Goal: Task Accomplishment & Management: Use online tool/utility

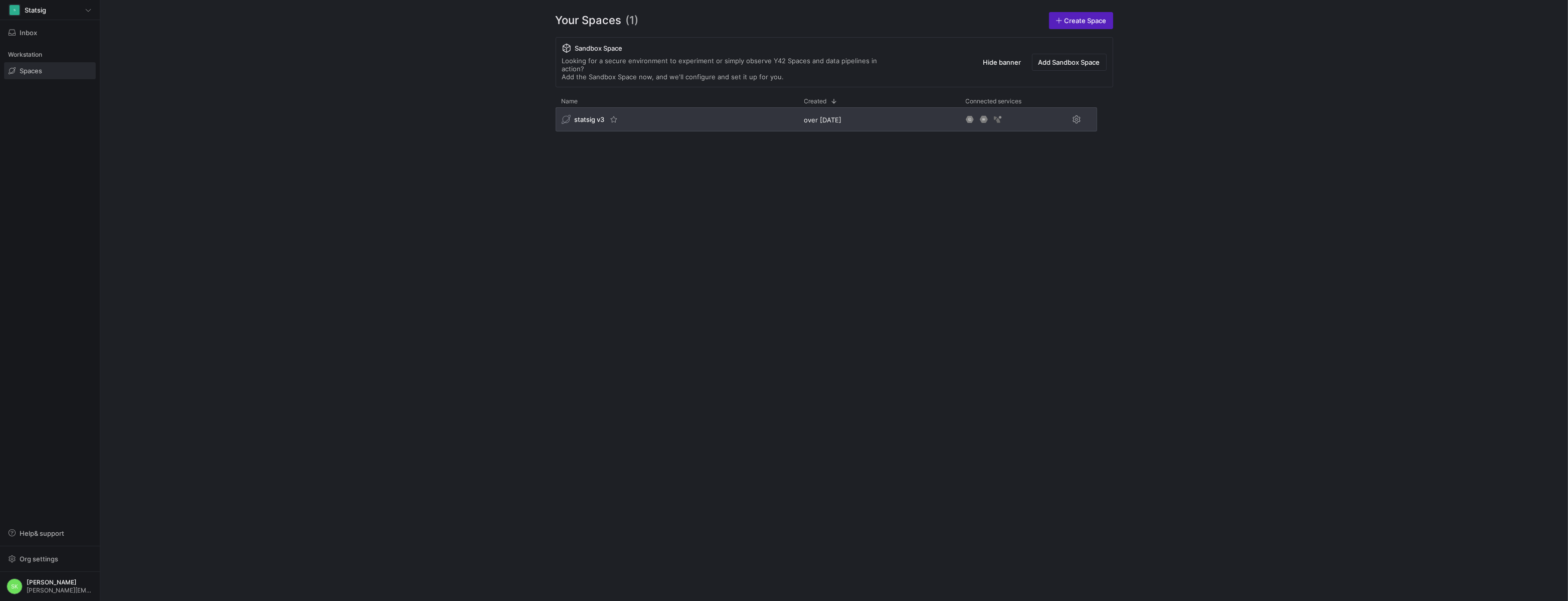
click at [594, 124] on span "statsig v3" at bounding box center [589, 119] width 30 height 8
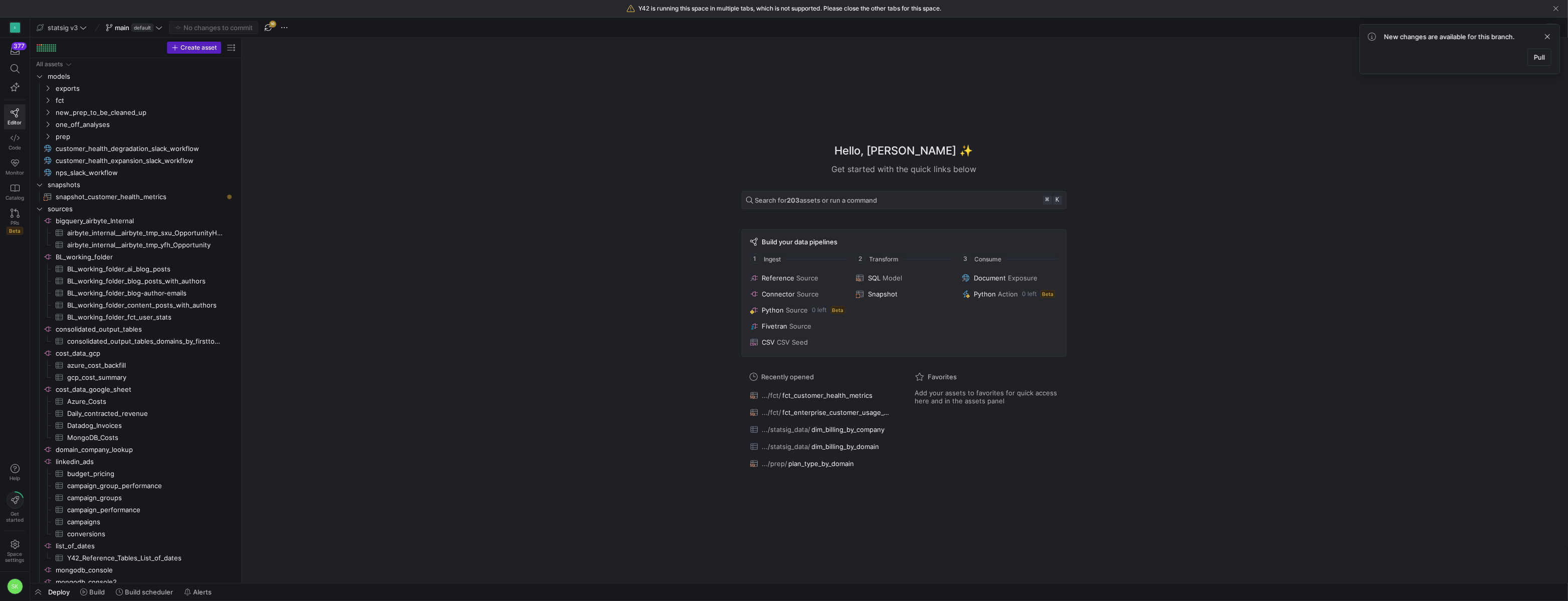
drag, startPoint x: 172, startPoint y: 216, endPoint x: 242, endPoint y: 237, distance: 73.1
click at [47, 101] on span "fct" at bounding box center [139, 100] width 192 height 11
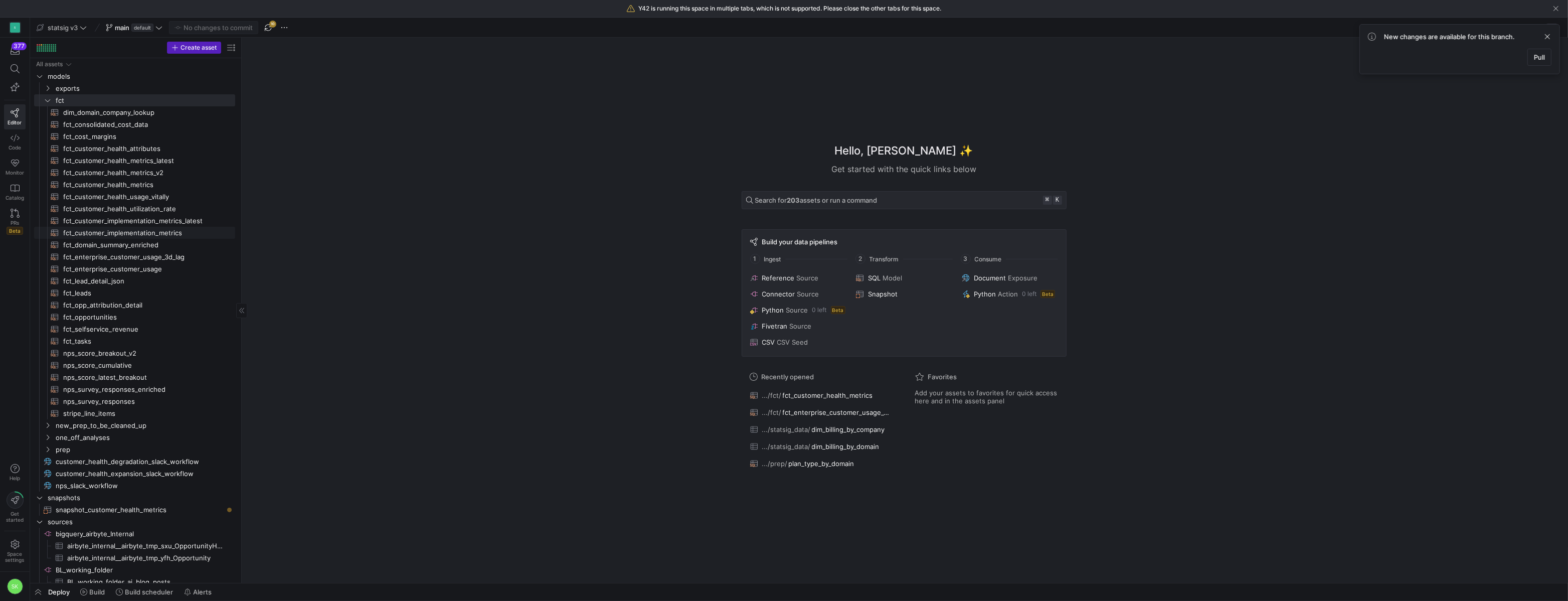
click at [147, 234] on span "fct_customer_implementation_metrics​​​​​​​​​​" at bounding box center [144, 233] width 161 height 12
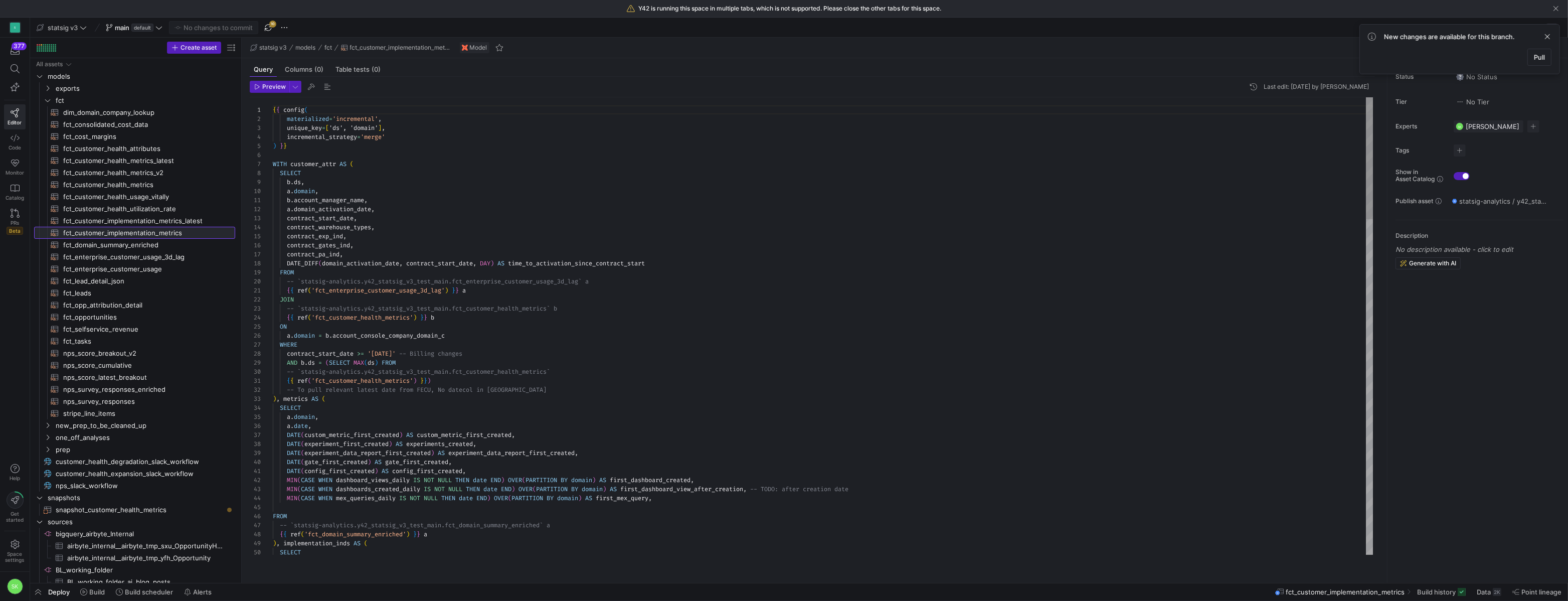
scroll to position [90, 0]
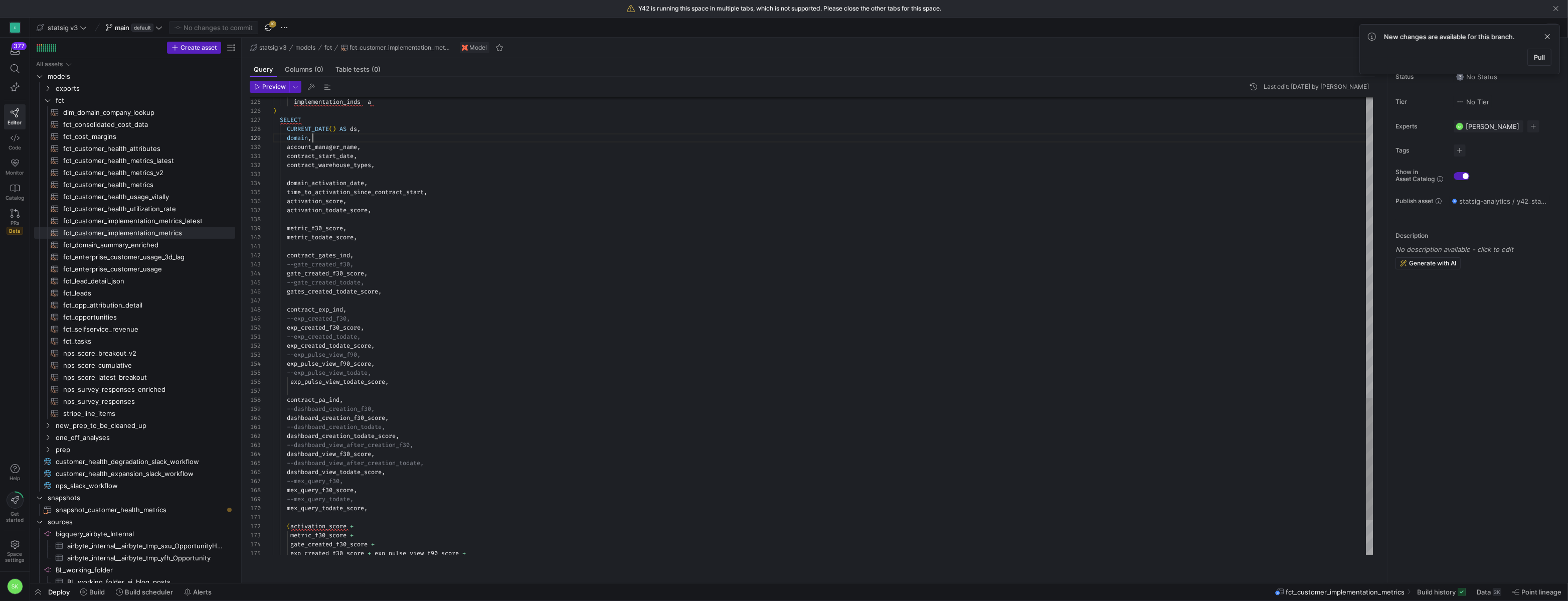
click at [281, 90] on span "Preview" at bounding box center [274, 87] width 24 height 7
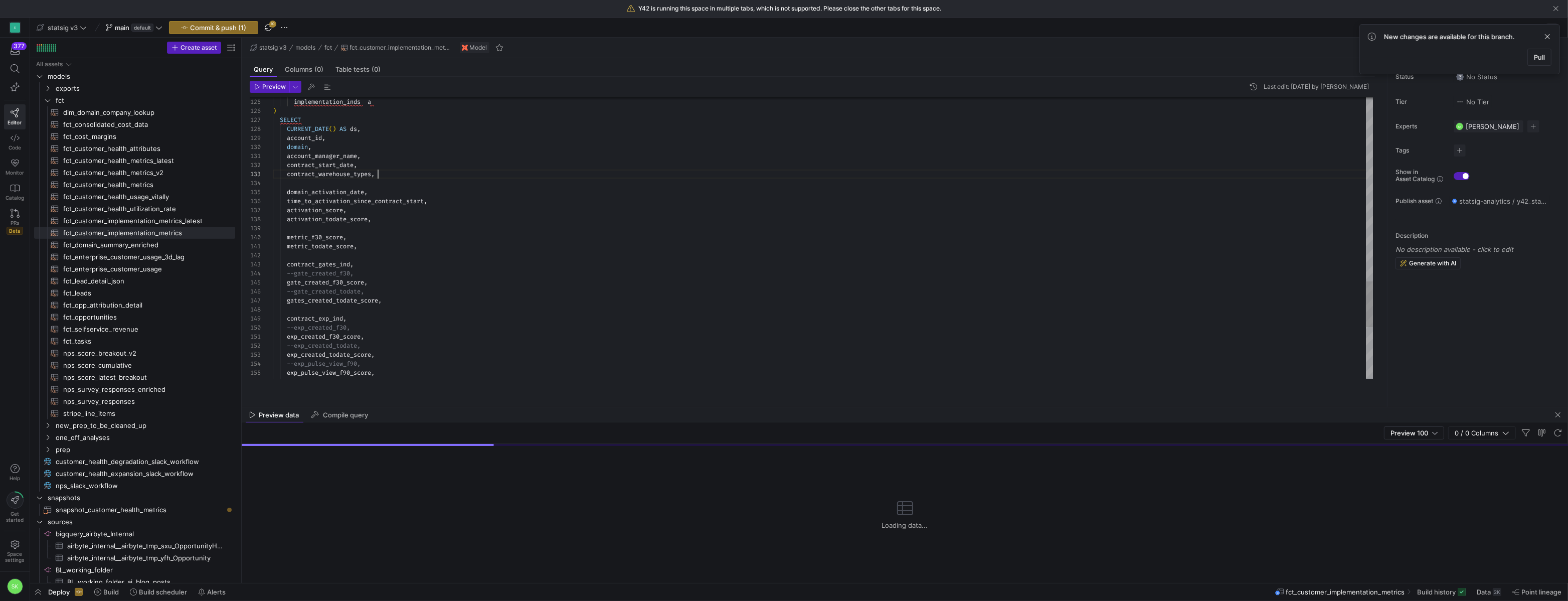
scroll to position [18, 105]
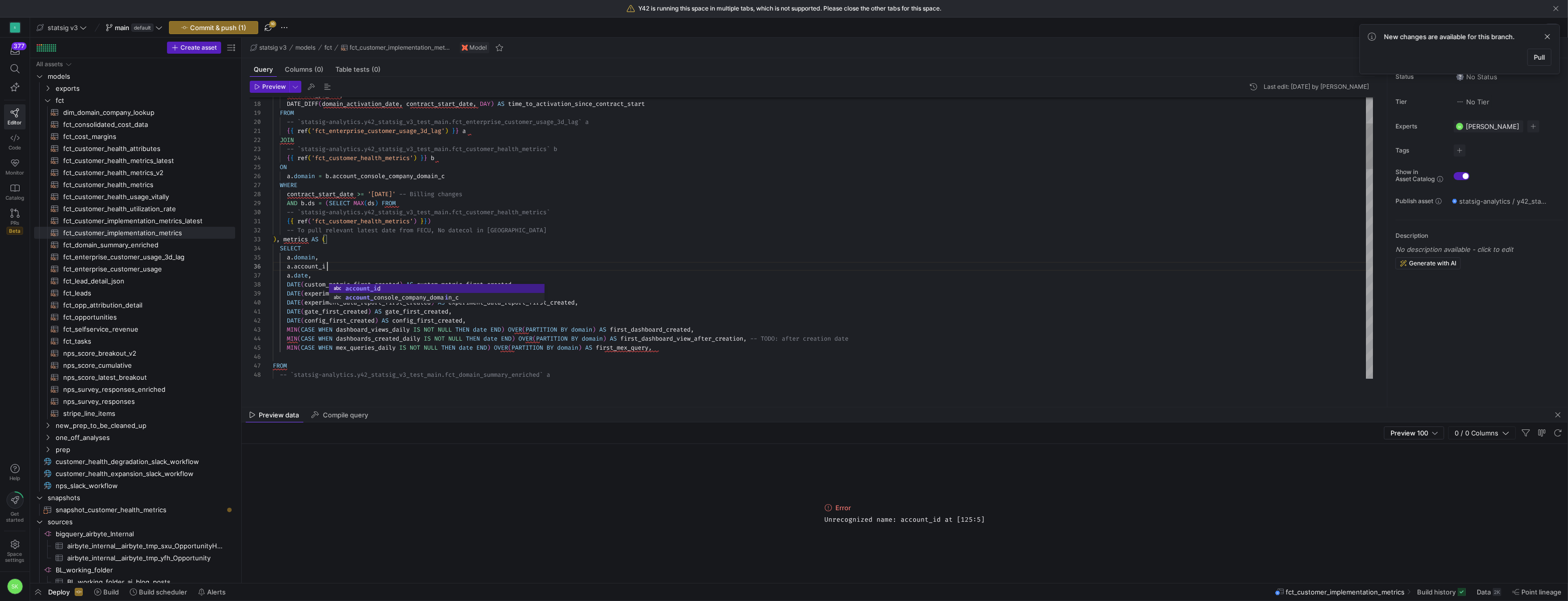
scroll to position [45, 61]
click at [275, 90] on span "Preview" at bounding box center [274, 87] width 24 height 7
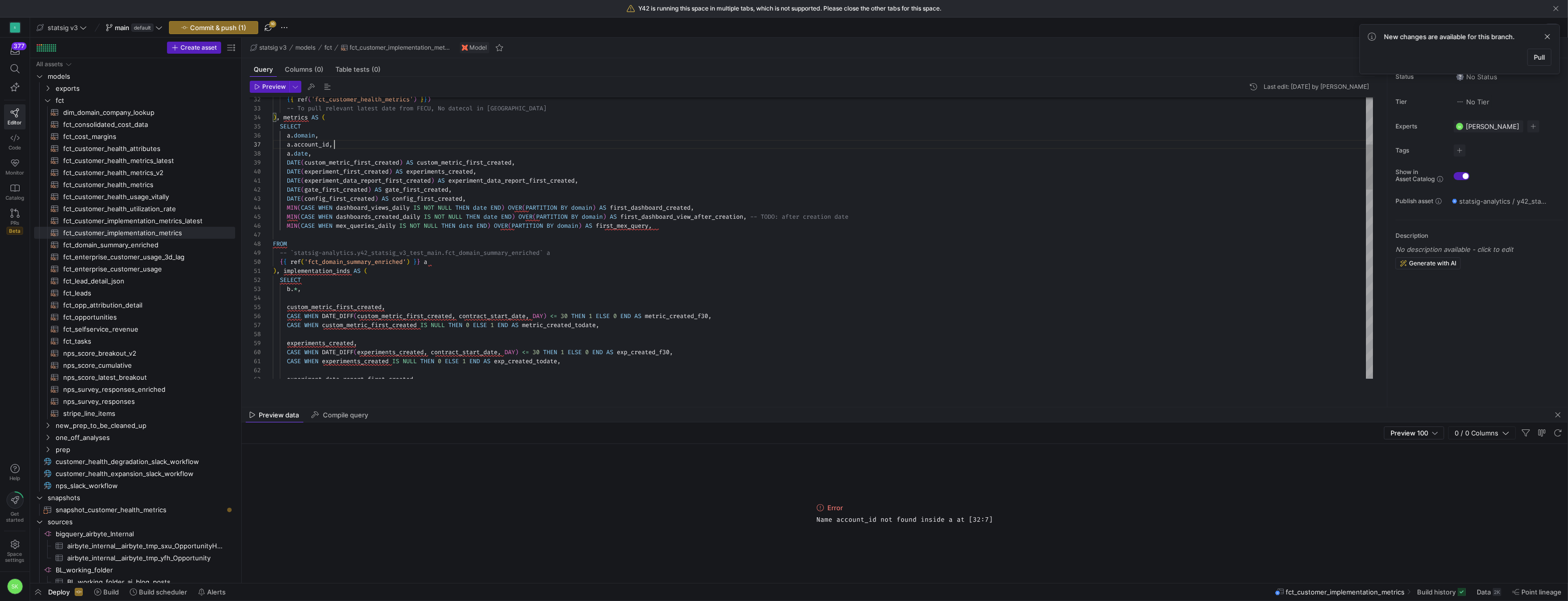
scroll to position [45, 47]
drag, startPoint x: 341, startPoint y: 155, endPoint x: 340, endPoint y: 144, distance: 11.0
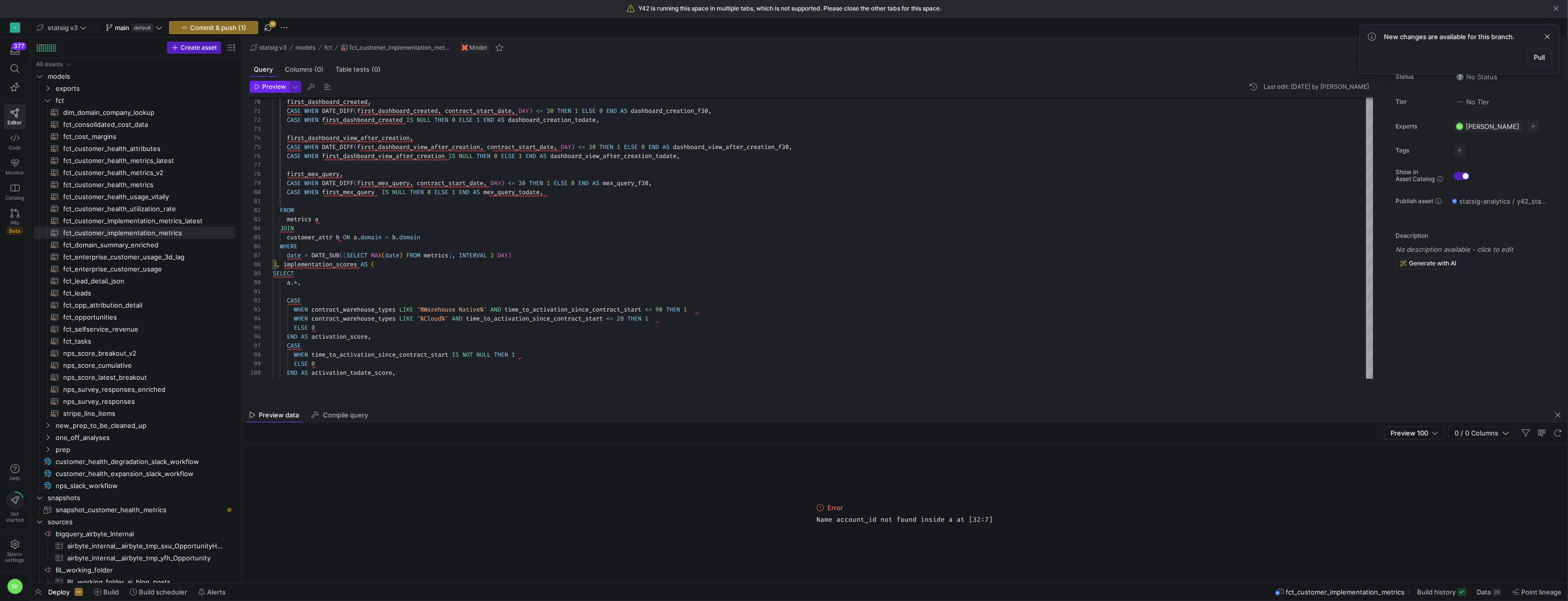
click at [276, 90] on span "Preview" at bounding box center [274, 87] width 24 height 7
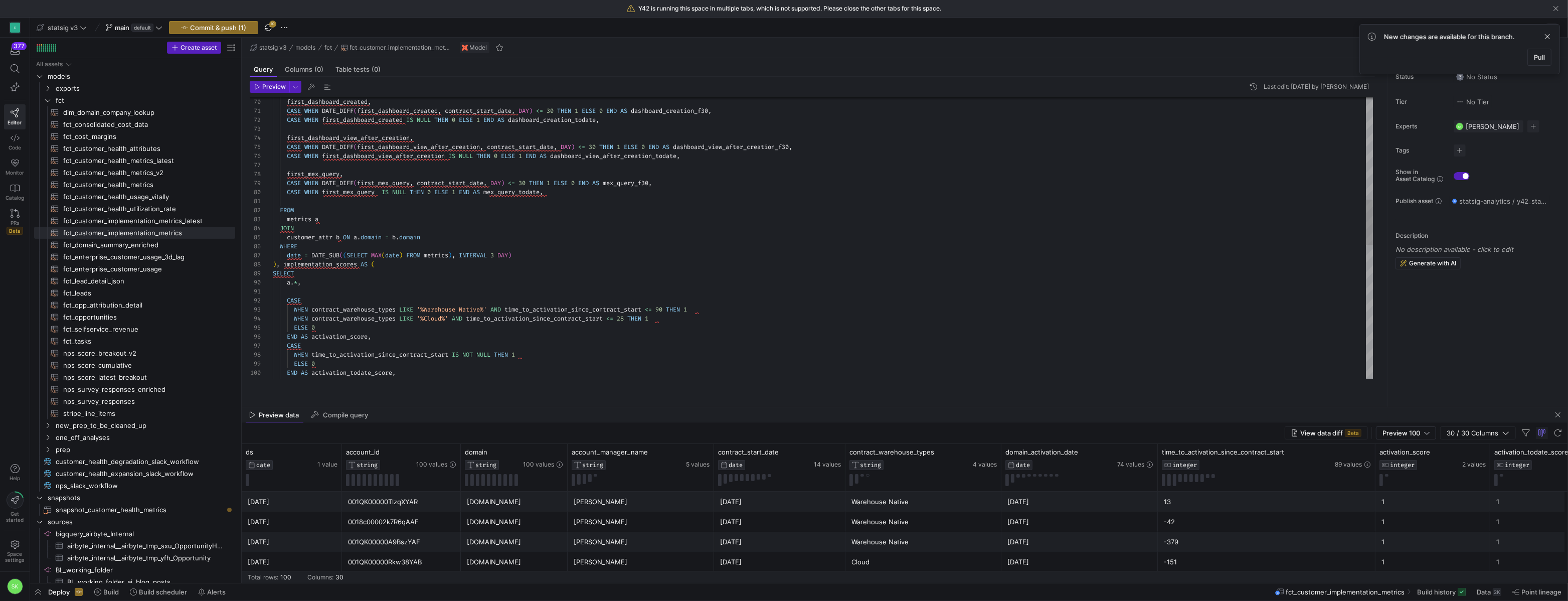
type textarea "FROM metrics a JOIN customer_attr b ON a.domain = b.domain WHERE date = DATE_SU…"
click at [494, 245] on div "first_dashboard_created , CASE WHEN DATE_DIFF ( first_dashboard_created , contr…" at bounding box center [822, 332] width 1100 height 1732
click at [246, 32] on span "Commit & push (1)" at bounding box center [218, 27] width 56 height 8
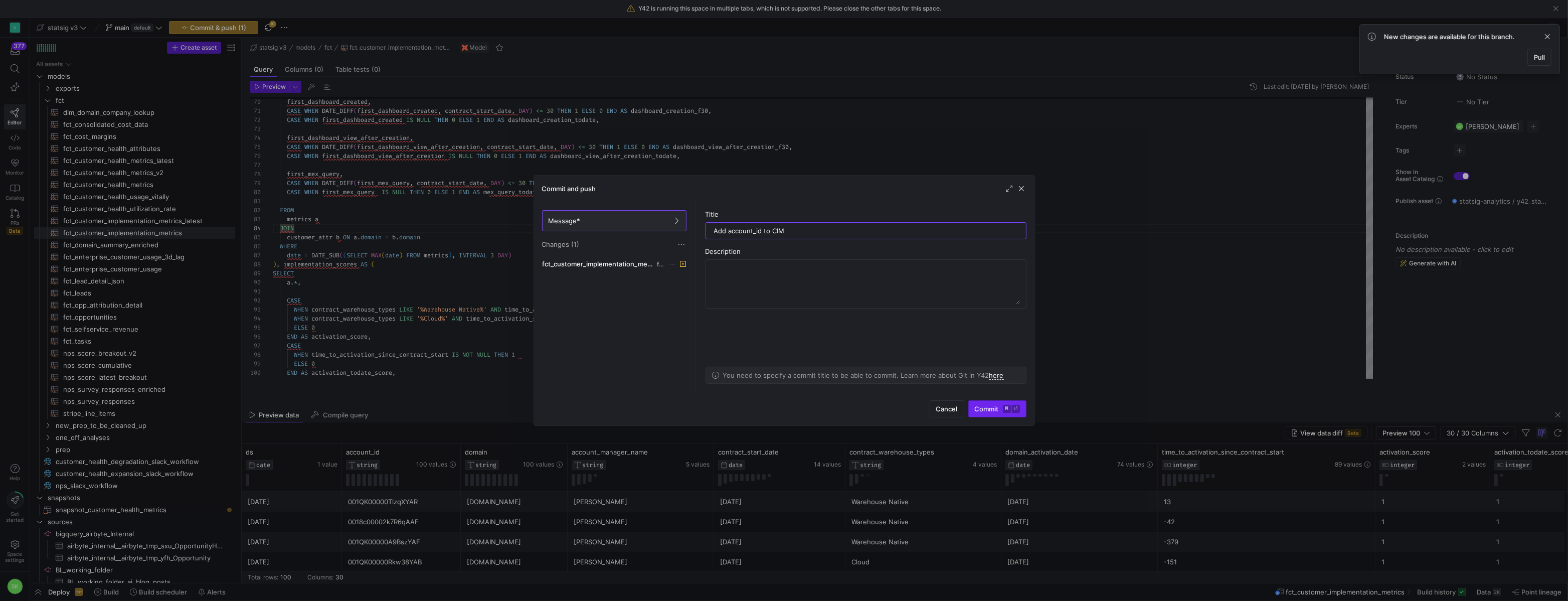
type input "Add account_id to CIM"
click at [977, 400] on button "Commit ⌘ ⏎" at bounding box center [998, 409] width 58 height 17
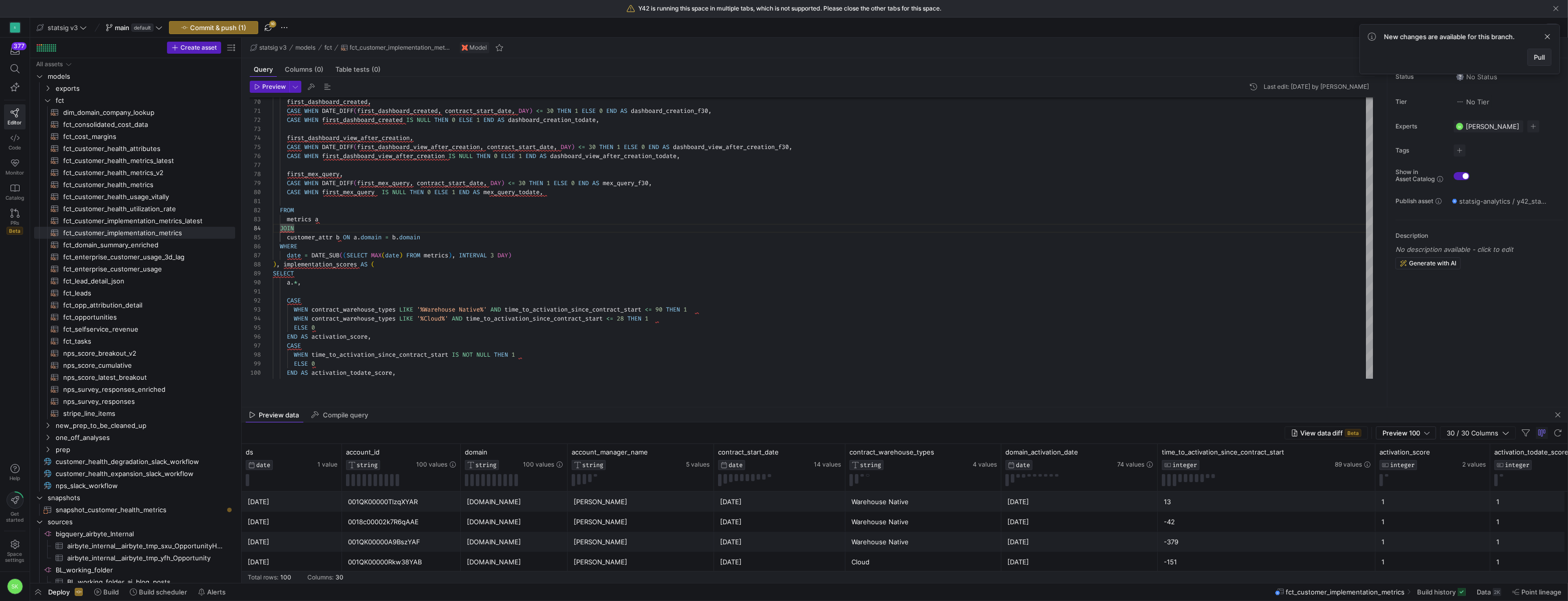
click at [1541, 65] on span at bounding box center [1539, 57] width 23 height 16
click at [180, 227] on span "fct_customer_implementation_metrics_latest​​​​​​​​​​" at bounding box center [144, 220] width 161 height 12
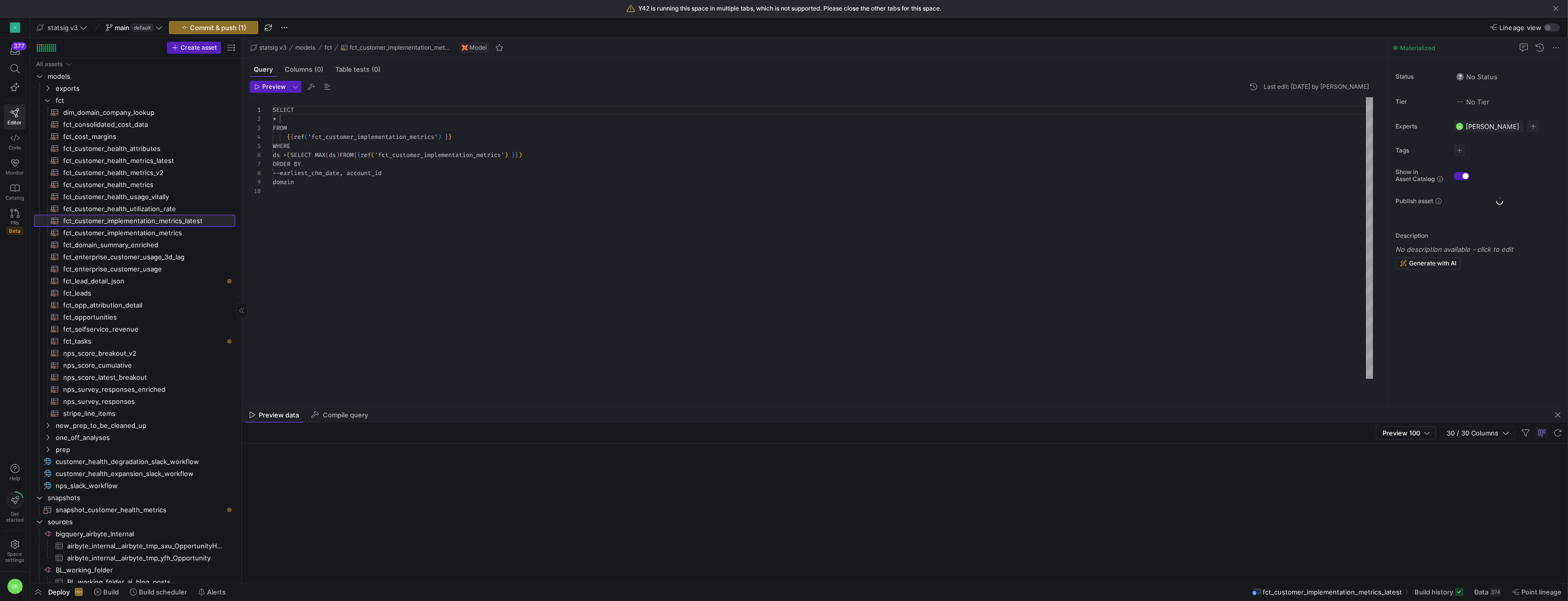
scroll to position [81, 0]
click at [165, 239] on span "fct_customer_implementation_metrics​​​​​​​​​​" at bounding box center [144, 233] width 161 height 12
type textarea "{{ config( materialized='incremental', unique_key=['ds', 'domain'], incremental…"
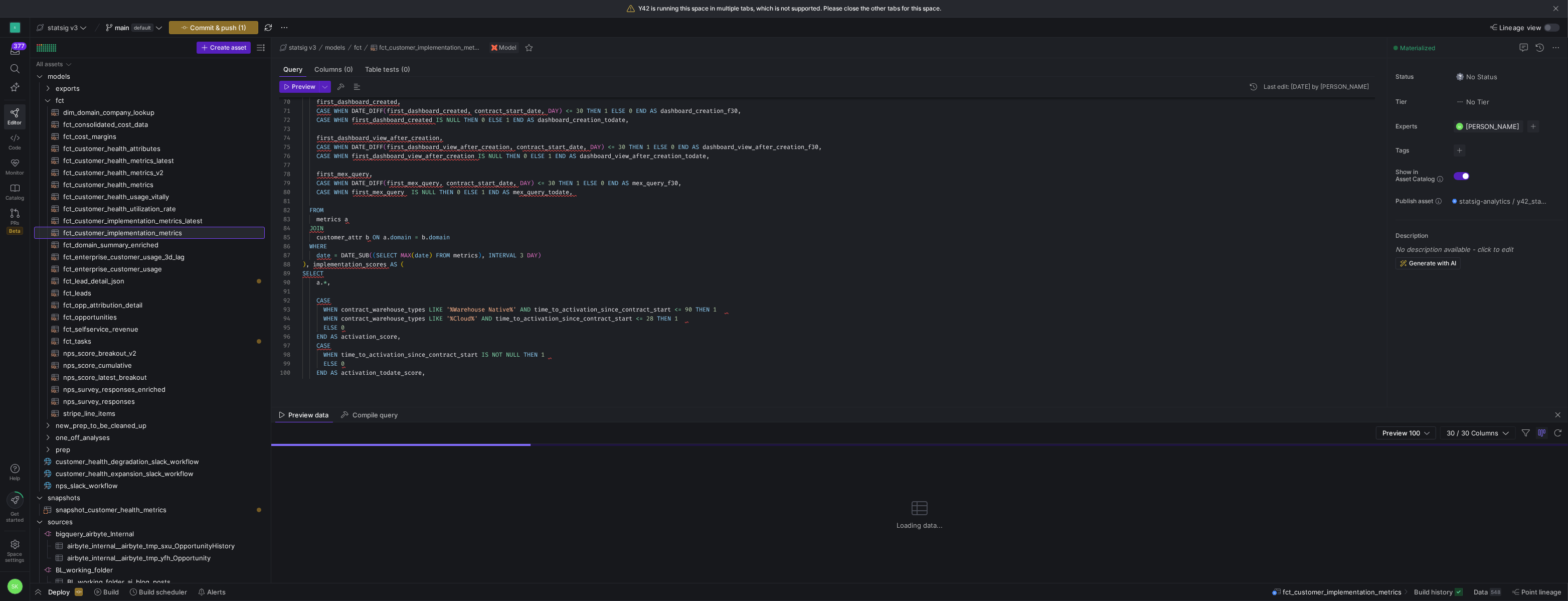
drag, startPoint x: 240, startPoint y: 223, endPoint x: 320, endPoint y: 231, distance: 80.4
click at [318, 231] on as-split "Create asset Drag here to set row groups Drag here to set column labels Group 1…" at bounding box center [799, 310] width 1538 height 545
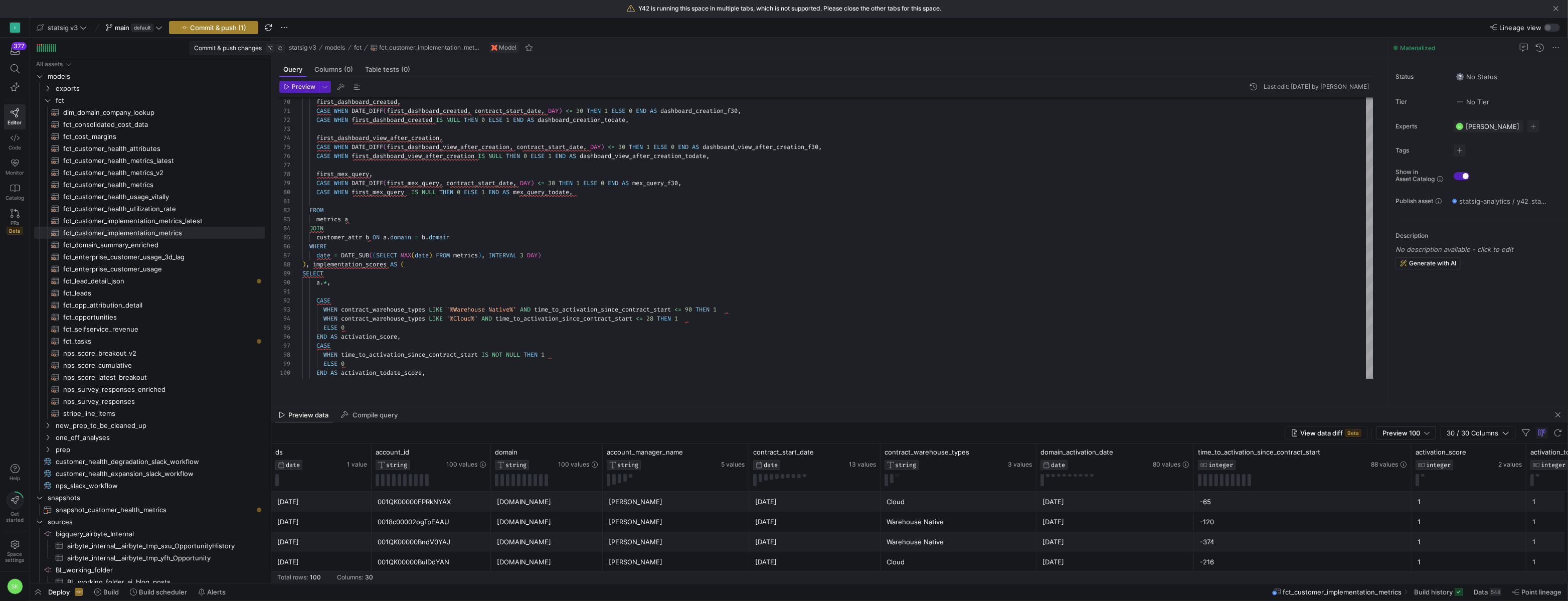
click at [246, 27] on span "Commit & push (1)" at bounding box center [218, 27] width 56 height 8
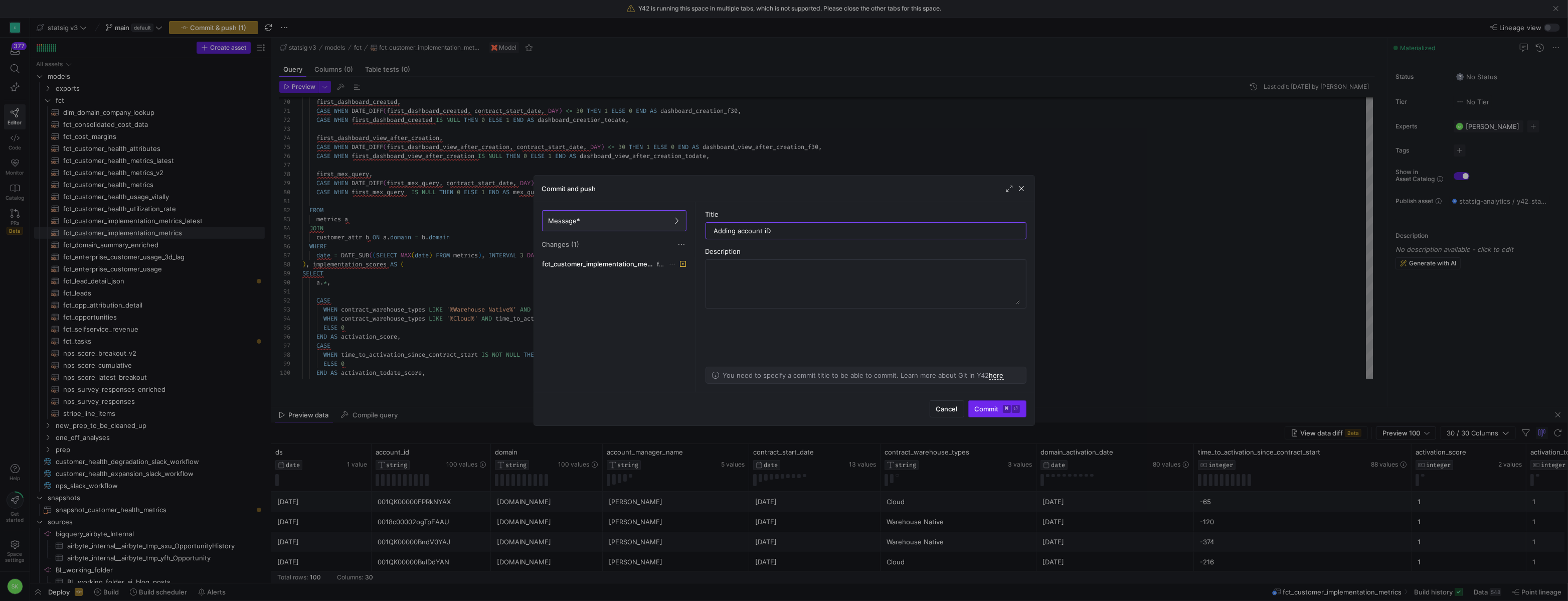
type input "Adding account iD"
click at [975, 405] on span "Commit ⌘ ⏎" at bounding box center [997, 409] width 45 height 8
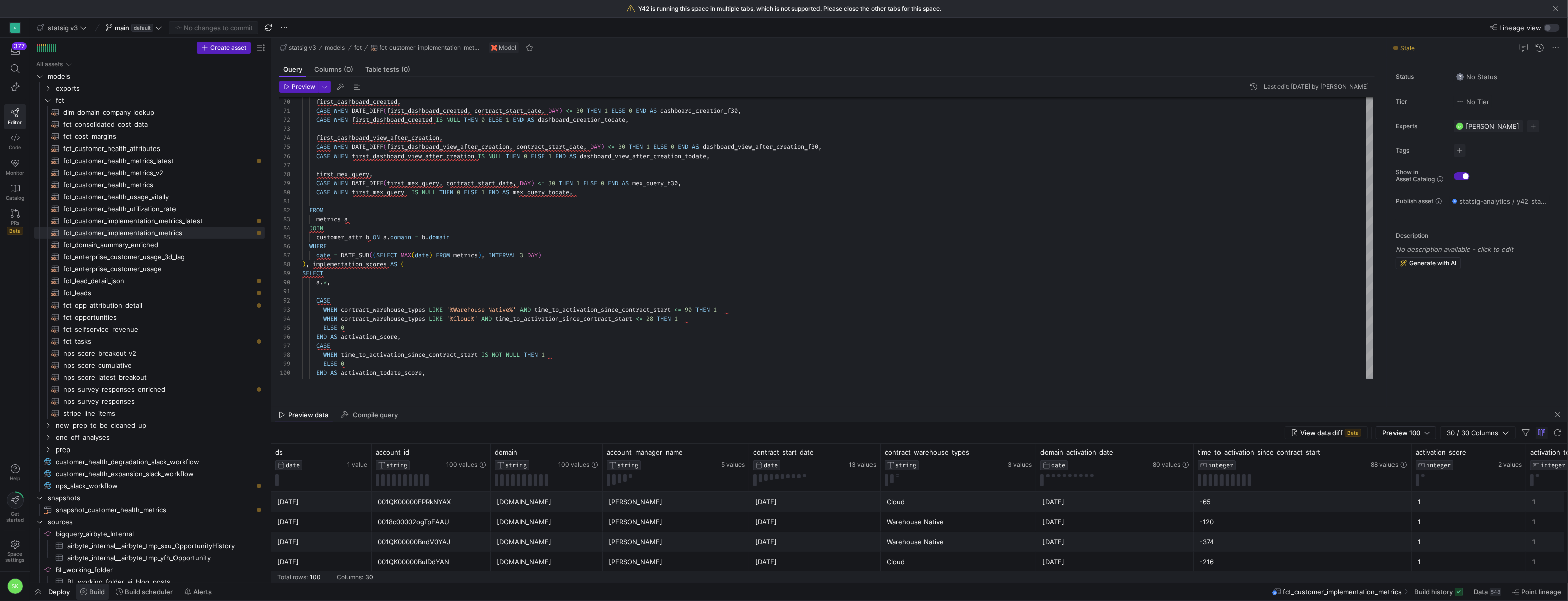
click at [99, 589] on span "Build" at bounding box center [97, 591] width 16 height 8
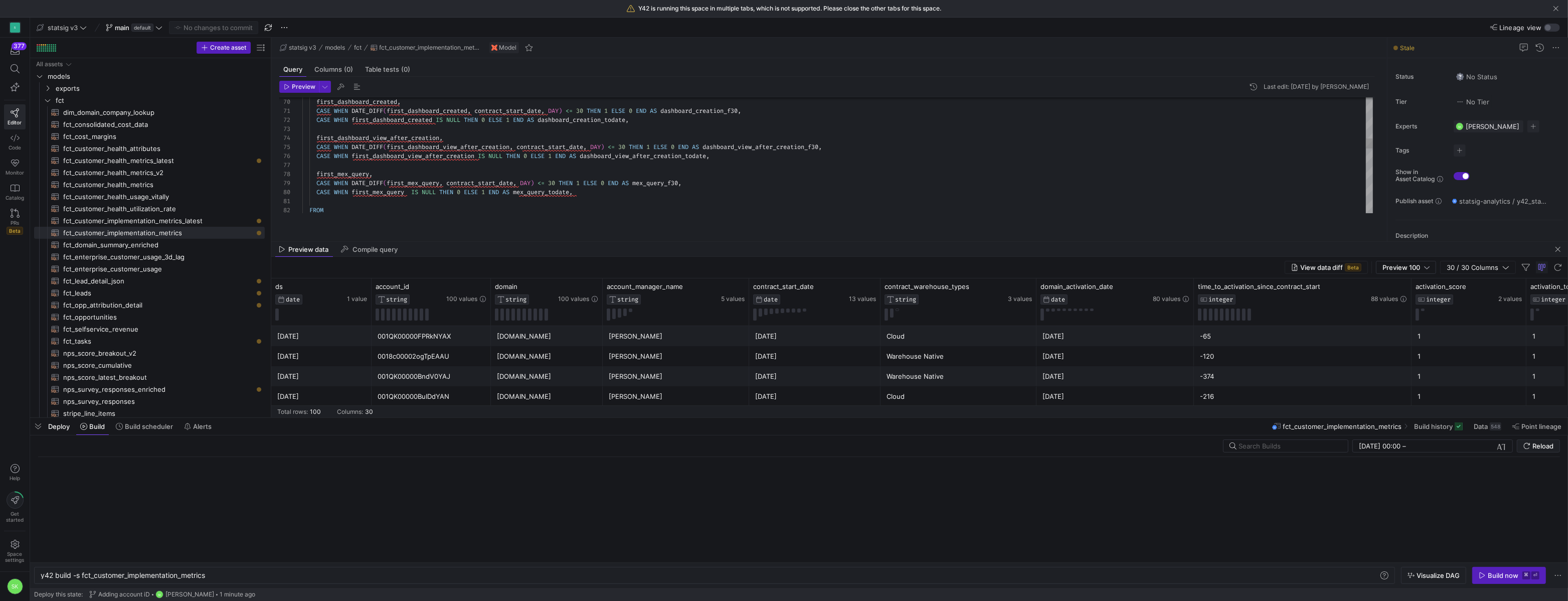
scroll to position [0, 166]
click at [239, 577] on div "y42 build -s fct_customer_implementation_metrics y42 build -s fct_customer_impl…" at bounding box center [715, 575] width 1361 height 17
click at [233, 571] on div "y42 build -s fct_customer_implementation_metrics" at bounding box center [689, 575] width 1297 height 8
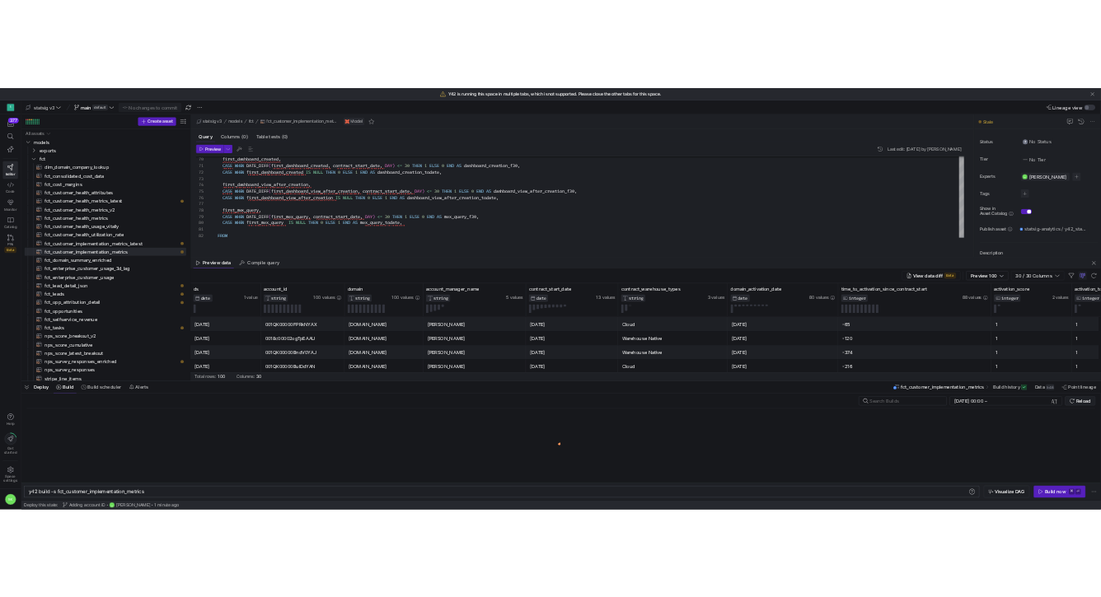
scroll to position [0, 281]
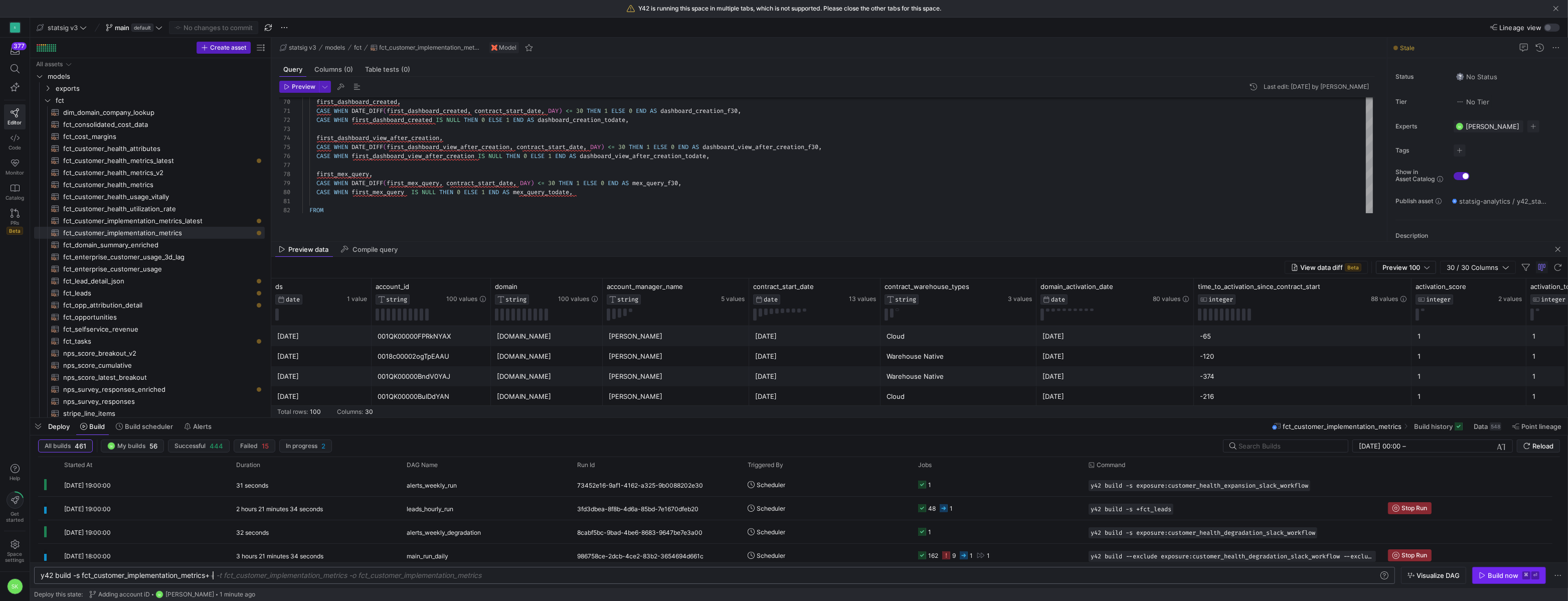
type textarea "y42 build -s fct_customer_implementation_metrics+"
click at [1491, 575] on div "Build now" at bounding box center [1503, 575] width 30 height 8
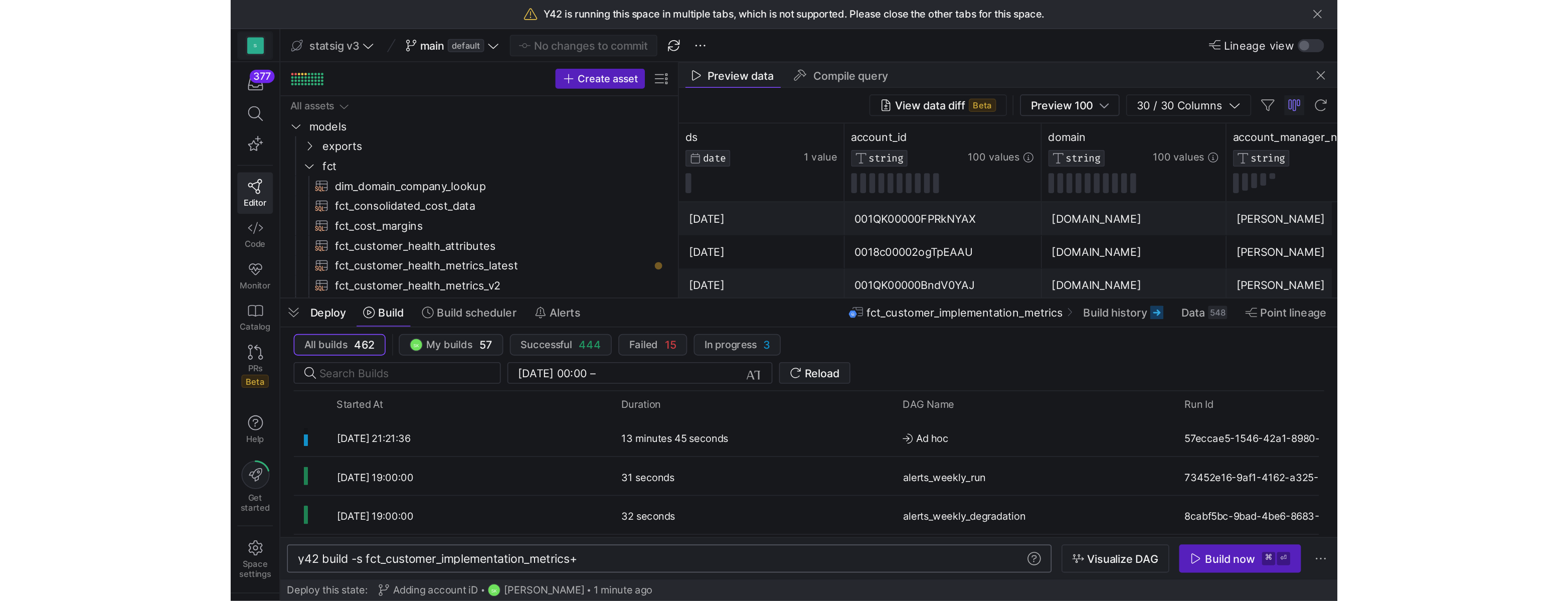
scroll to position [81, 0]
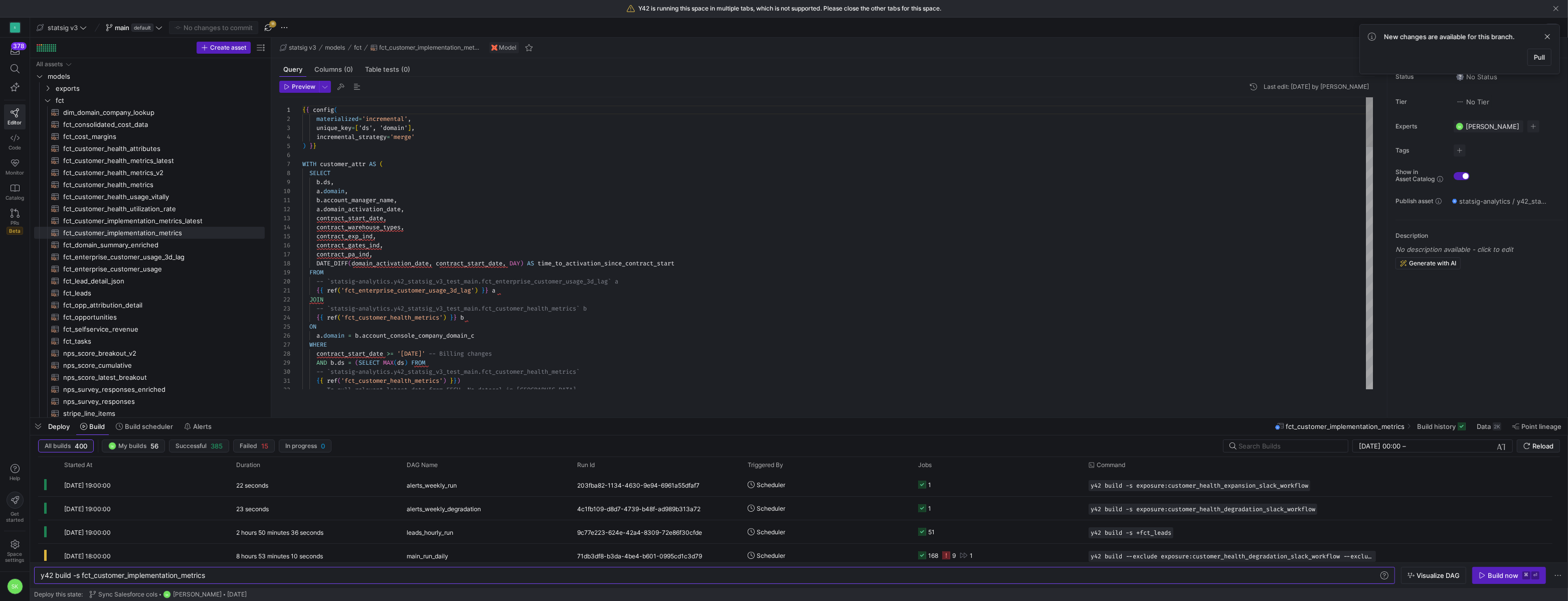
drag, startPoint x: 172, startPoint y: 146, endPoint x: 290, endPoint y: 175, distance: 121.5
click at [290, 175] on as-split "Create asset Drag here to set row groups Drag here to set column labels Group 1…" at bounding box center [799, 228] width 1538 height 380
